Goal: Information Seeking & Learning: Check status

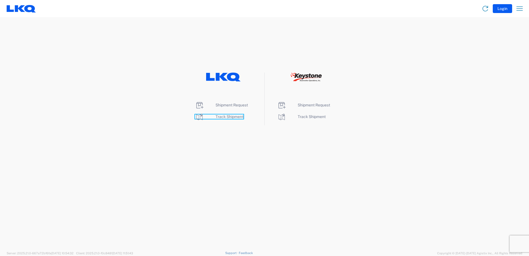
click at [235, 117] on span "Track Shipment" at bounding box center [230, 116] width 28 height 4
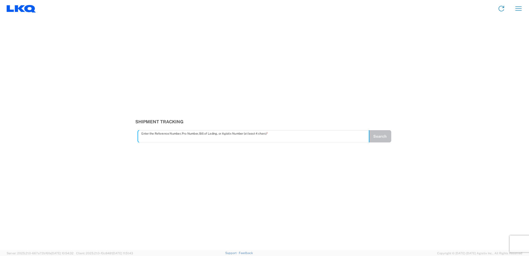
click at [233, 137] on input "text" at bounding box center [253, 136] width 224 height 10
type input "56681466"
click at [379, 136] on button "Search" at bounding box center [380, 136] width 22 height 12
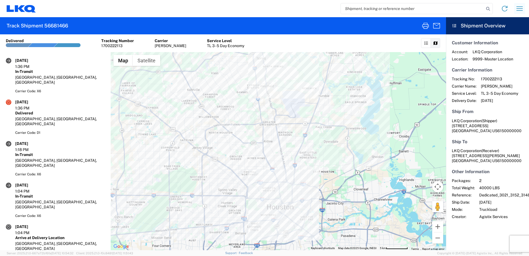
click at [522, 6] on icon "button" at bounding box center [519, 8] width 9 height 9
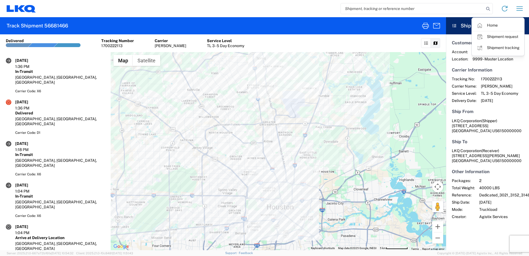
click at [288, 6] on div "Home Shipment request Shipment tracking" at bounding box center [281, 8] width 491 height 13
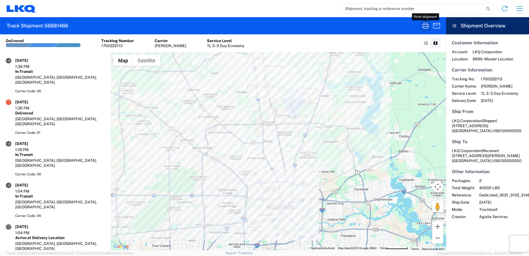
click at [429, 26] on icon "button" at bounding box center [425, 25] width 9 height 9
